Goal: Check status: Check status

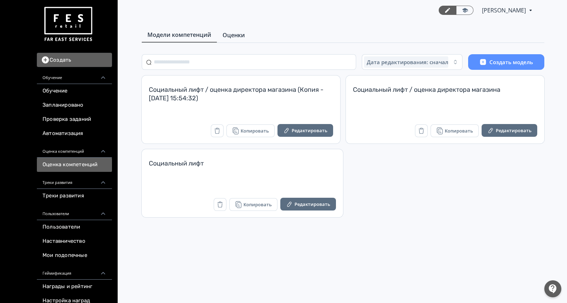
click at [242, 37] on span "Оценки" at bounding box center [234, 35] width 22 height 9
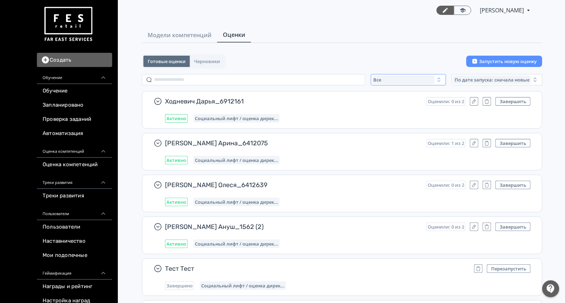
click at [387, 80] on div "Все" at bounding box center [403, 80] width 62 height 9
click at [397, 106] on span "Активные" at bounding box center [393, 108] width 26 height 7
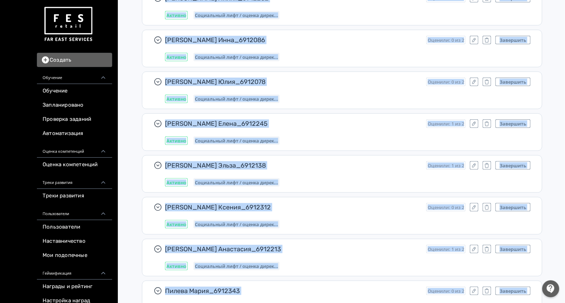
scroll to position [11736, 0]
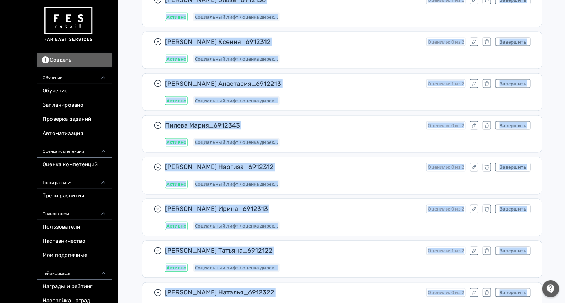
drag, startPoint x: 564, startPoint y: 261, endPoint x: 567, endPoint y: 321, distance: 60.0
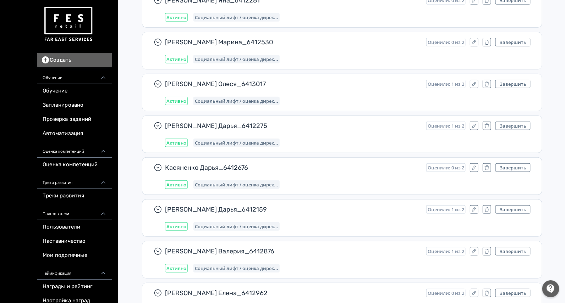
scroll to position [2827, 0]
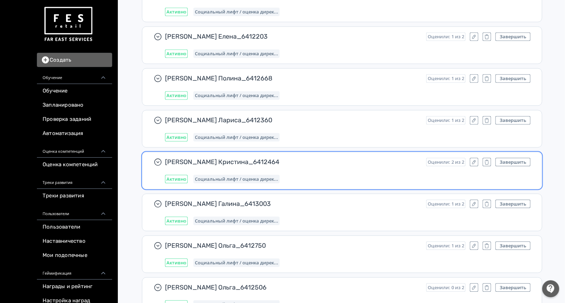
click at [345, 158] on span "[PERSON_NAME] Кристина_6412464" at bounding box center [292, 162] width 255 height 9
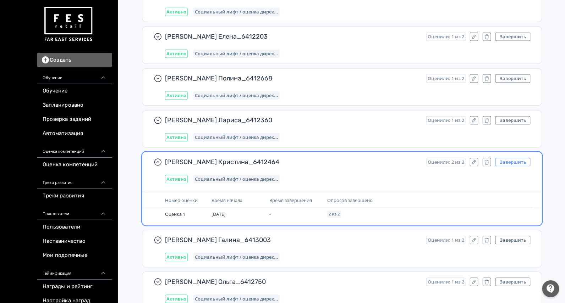
click at [514, 158] on button "Завершить" at bounding box center [512, 162] width 35 height 9
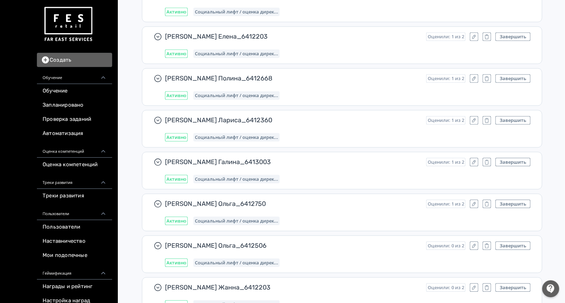
scroll to position [8459, 0]
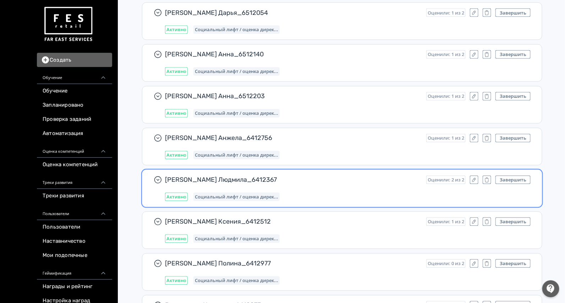
click at [415, 193] on div "Активно Социальный лифт / оценка дирек..." at bounding box center [347, 197] width 365 height 9
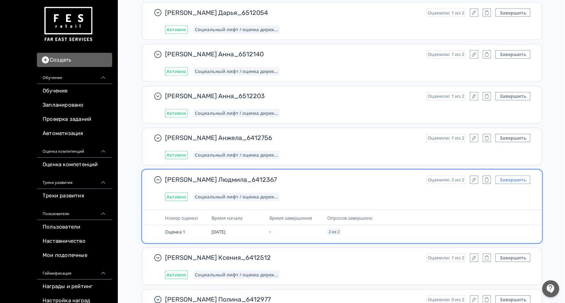
click at [518, 176] on button "Завершить" at bounding box center [512, 180] width 35 height 9
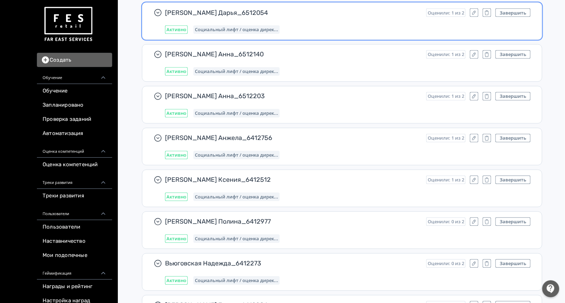
scroll to position [11212, 0]
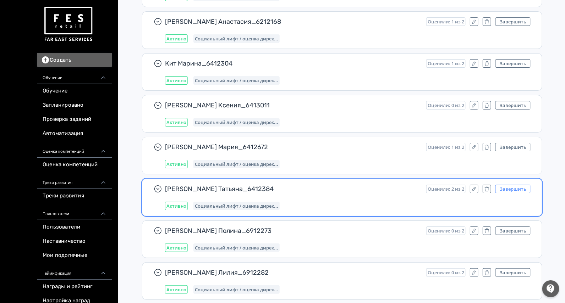
click at [515, 185] on button "Завершить" at bounding box center [512, 189] width 35 height 9
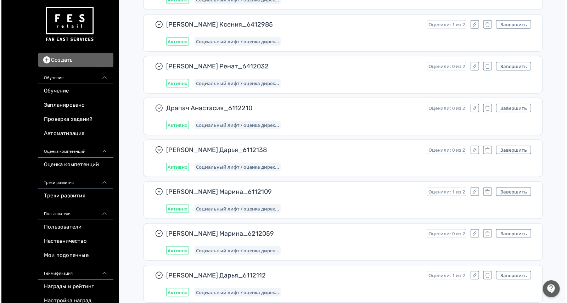
scroll to position [0, 0]
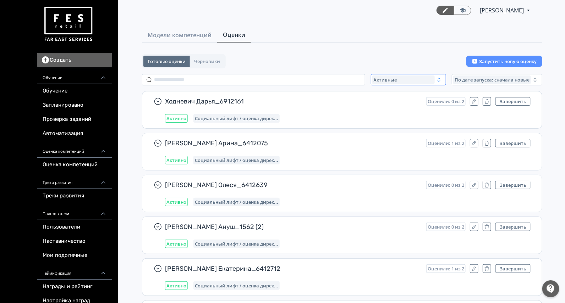
click at [387, 78] on span "Активные" at bounding box center [384, 80] width 23 height 6
click at [394, 118] on span "Завершенные" at bounding box center [398, 121] width 37 height 7
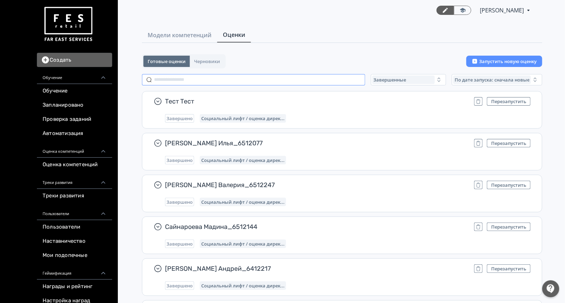
click at [210, 78] on input "text" at bounding box center [253, 79] width 223 height 11
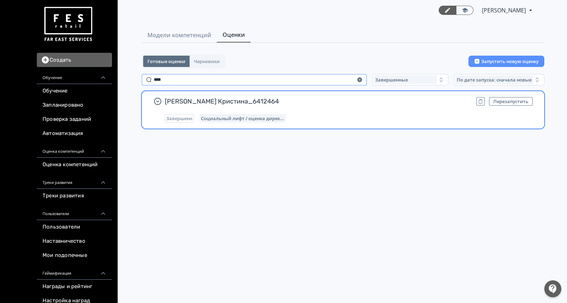
type input "****"
click at [324, 112] on div "Рындина Кристина_6412464 Перезапустить Завершено Социальный лифт / оценка дирек…" at bounding box center [349, 110] width 368 height 26
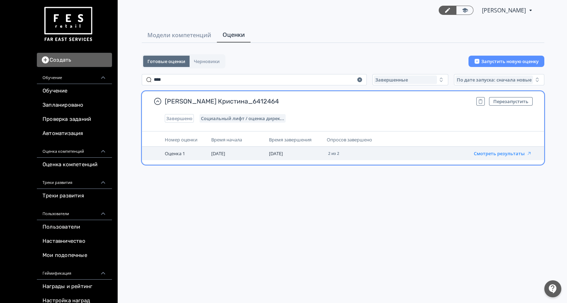
click at [498, 154] on button "Смотреть результаты" at bounding box center [503, 154] width 58 height 6
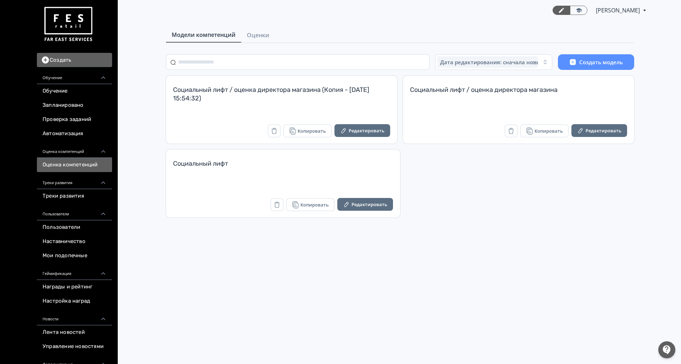
click at [451, 267] on div "[PERSON_NAME] PRO Повысьте эффективность платформы при помощи дополнительных во…" at bounding box center [400, 182] width 562 height 364
click at [261, 37] on span "Оценки" at bounding box center [258, 35] width 22 height 9
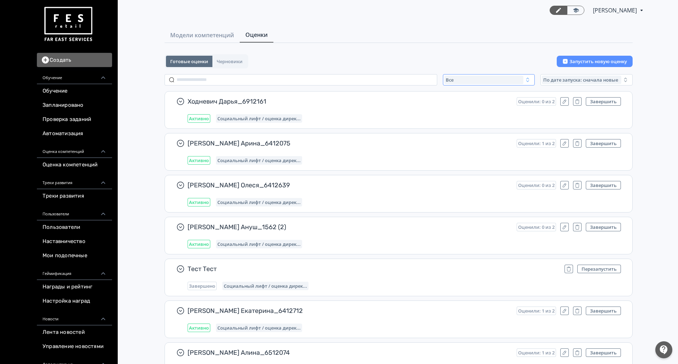
click at [481, 81] on div "Все" at bounding box center [483, 80] width 79 height 9
click at [472, 107] on span "Активные" at bounding box center [465, 108] width 26 height 7
click at [465, 83] on div "Активные" at bounding box center [483, 80] width 79 height 9
click at [467, 120] on span "Завершенные" at bounding box center [470, 121] width 37 height 7
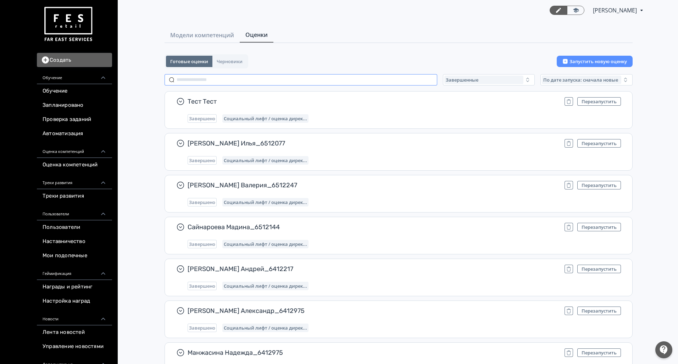
click at [255, 75] on input "text" at bounding box center [301, 79] width 273 height 11
paste input "**********"
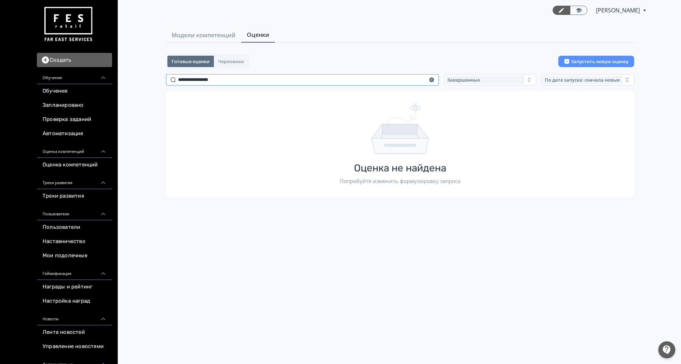
type input "**********"
click at [433, 79] on icon "button" at bounding box center [431, 79] width 5 height 5
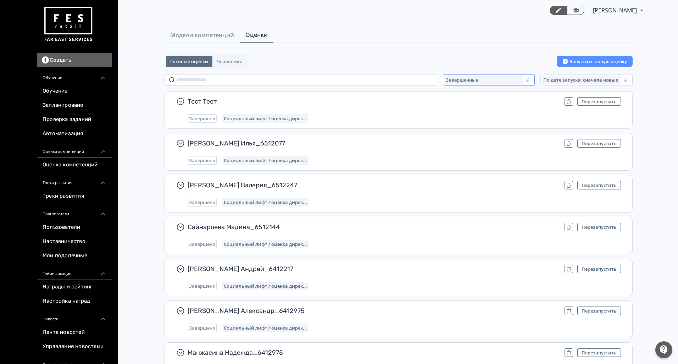
click at [482, 78] on div "Завершенные" at bounding box center [483, 80] width 79 height 9
click at [468, 111] on span "Активные" at bounding box center [465, 108] width 26 height 7
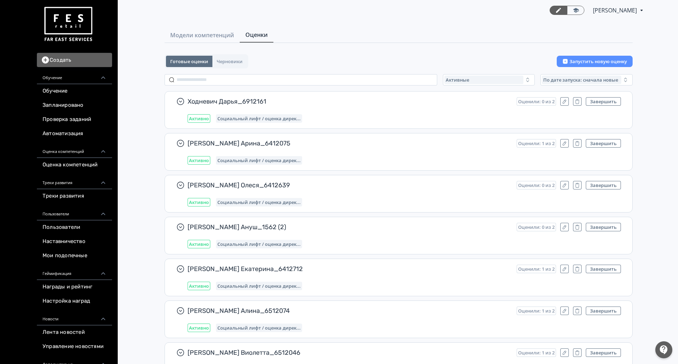
click at [264, 77] on input "text" at bounding box center [301, 79] width 273 height 11
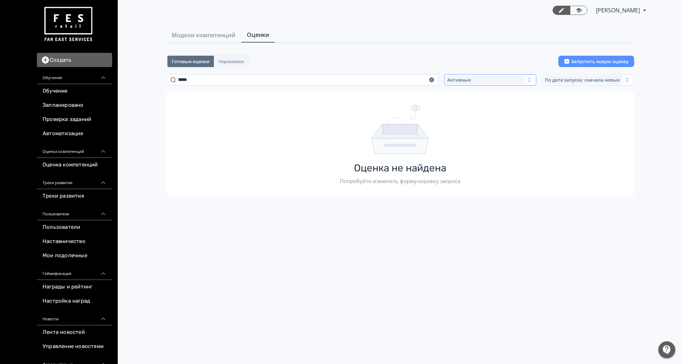
click at [462, 82] on span "Активные" at bounding box center [458, 80] width 23 height 6
click at [472, 117] on button "Завершенные" at bounding box center [516, 121] width 124 height 13
click at [240, 80] on input "*****" at bounding box center [302, 79] width 273 height 11
type input "****"
drag, startPoint x: 240, startPoint y: 80, endPoint x: 161, endPoint y: 79, distance: 78.7
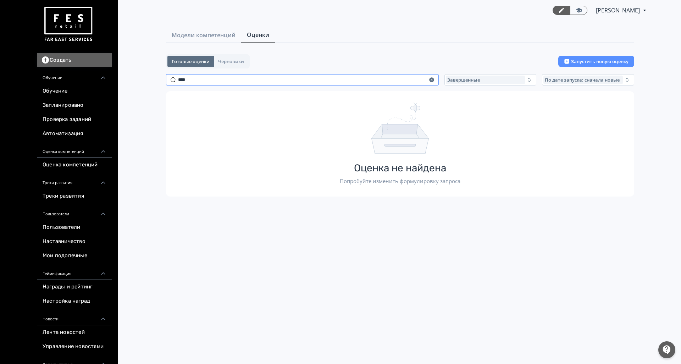
click at [161, 79] on div "Готовые оценки Черновики Запустить новую оценку **** Завершенные По дате запуск…" at bounding box center [400, 125] width 491 height 142
type input "*"
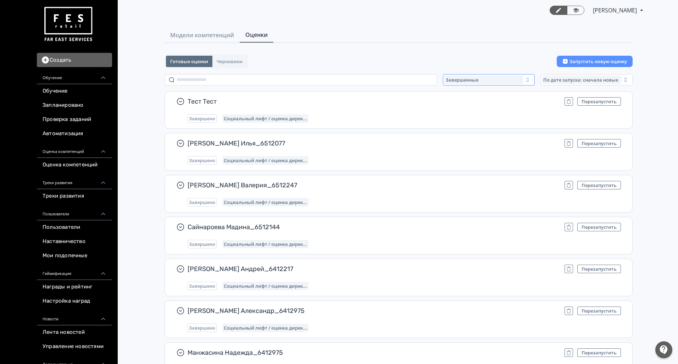
click at [466, 76] on div "Завершенные" at bounding box center [483, 80] width 79 height 9
click at [466, 98] on button "Все" at bounding box center [514, 96] width 124 height 13
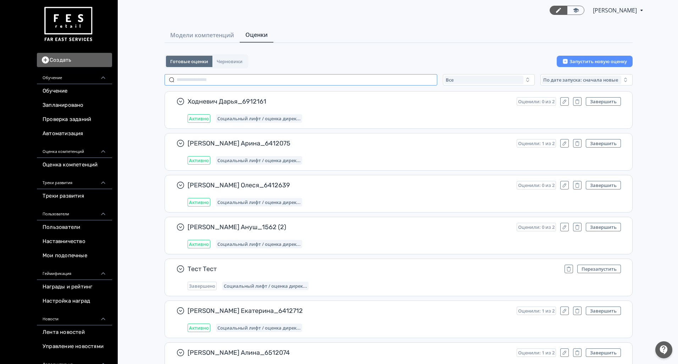
click at [228, 80] on input "text" at bounding box center [301, 79] width 273 height 11
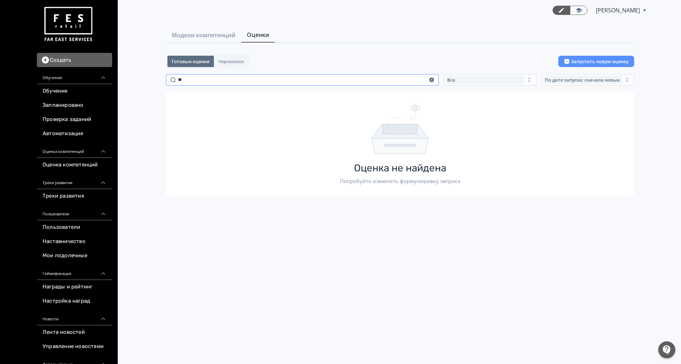
type input "*"
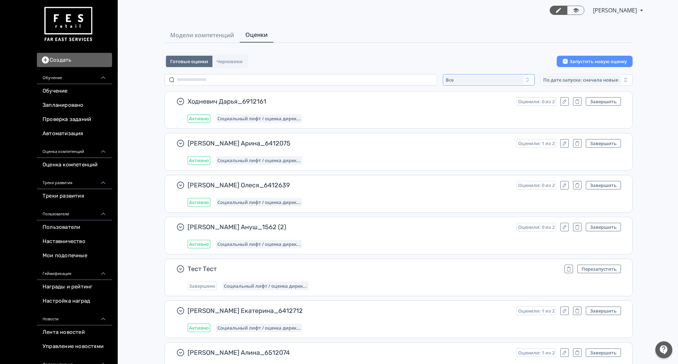
click at [453, 74] on button "Все" at bounding box center [489, 79] width 92 height 11
click at [465, 111] on span "Активные" at bounding box center [465, 108] width 26 height 7
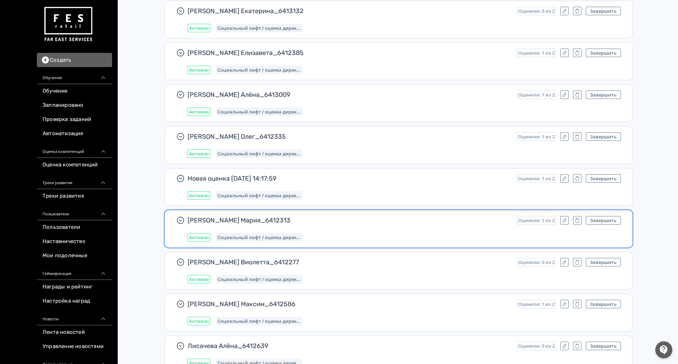
scroll to position [9077, 0]
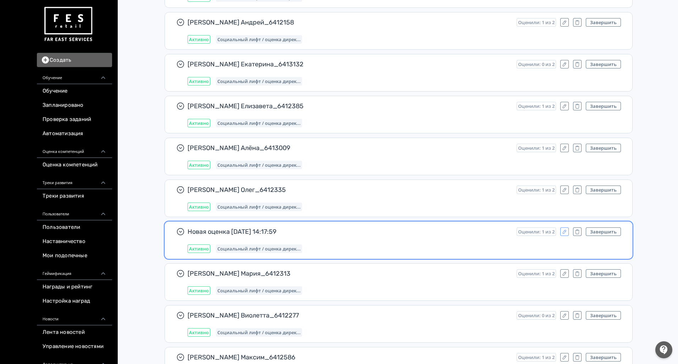
click at [564, 232] on icon "button" at bounding box center [565, 232] width 4 height 4
